Goal: Navigation & Orientation: Find specific page/section

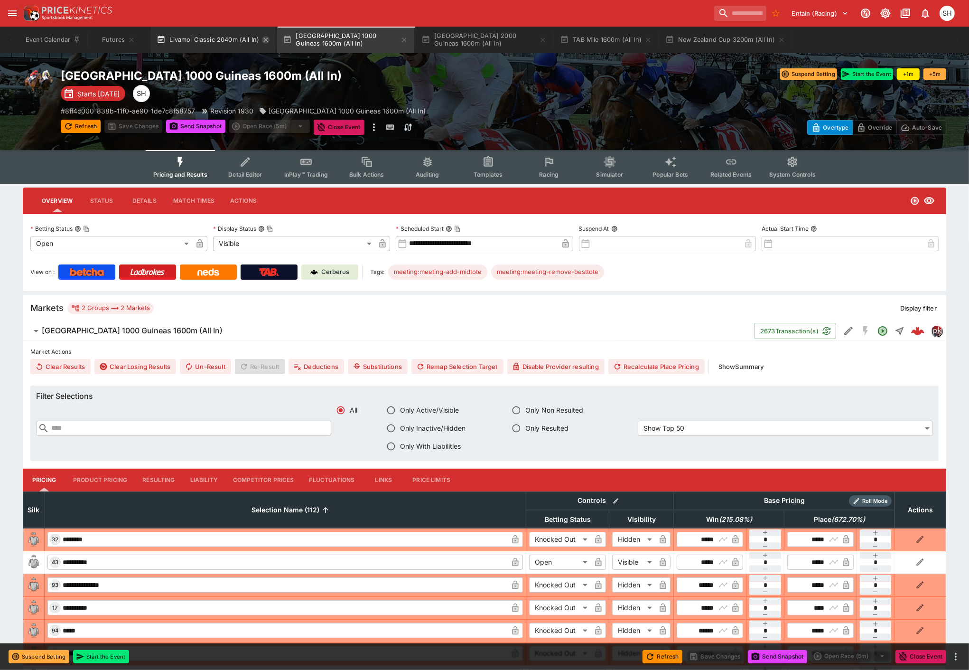
click at [266, 40] on icon "button" at bounding box center [266, 40] width 4 height 4
click at [282, 40] on icon "button" at bounding box center [278, 40] width 8 height 8
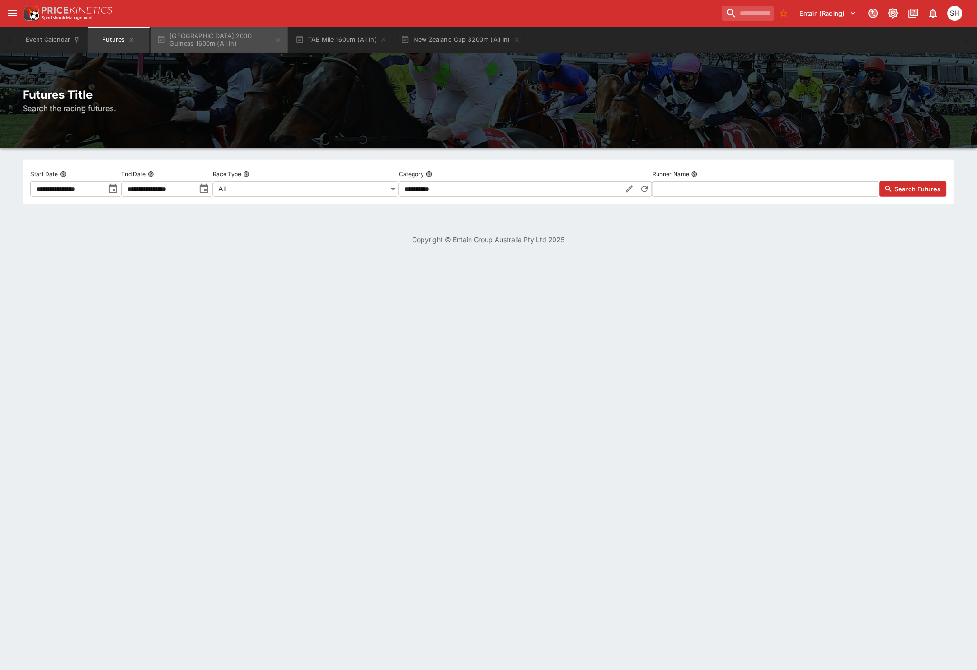
click at [282, 40] on icon "button" at bounding box center [278, 40] width 8 height 8
click at [241, 37] on icon "button" at bounding box center [245, 40] width 8 height 8
click at [276, 39] on icon "button" at bounding box center [273, 40] width 8 height 8
click at [958, 14] on div "SH" at bounding box center [955, 13] width 15 height 15
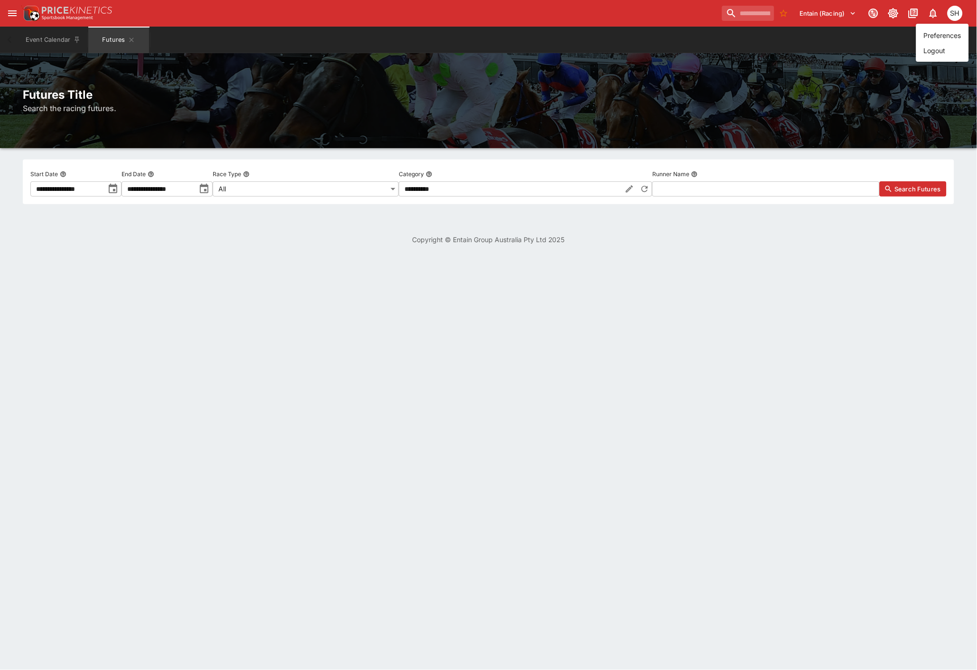
click at [937, 51] on li "Logout" at bounding box center [942, 50] width 53 height 15
